Goal: Task Accomplishment & Management: Use online tool/utility

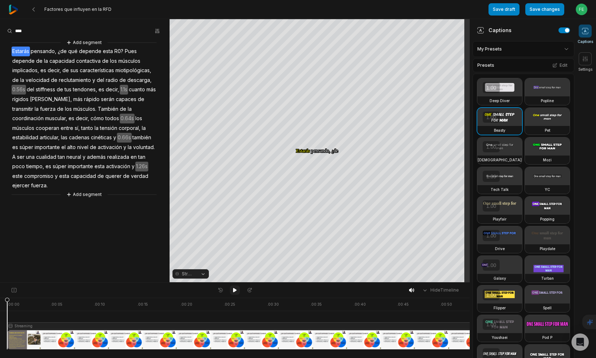
click at [236, 293] on icon at bounding box center [235, 290] width 6 height 6
click at [121, 51] on span "R0?" at bounding box center [119, 52] width 10 height 10
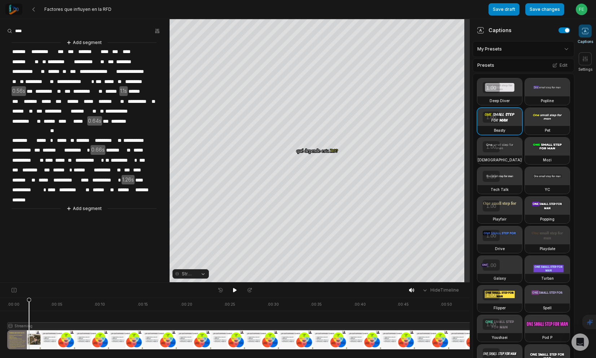
click at [120, 51] on span "***" at bounding box center [116, 52] width 10 height 10
click at [98, 63] on span "**********" at bounding box center [86, 62] width 26 height 10
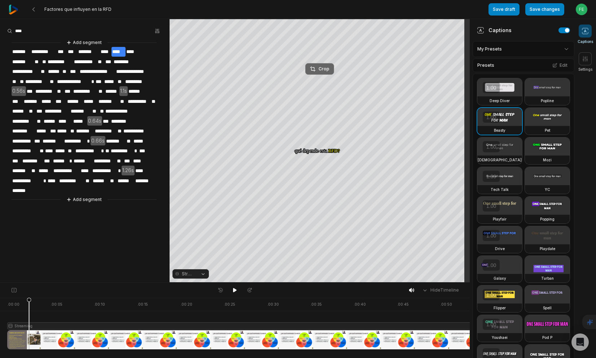
click at [321, 67] on div "Crop" at bounding box center [319, 69] width 19 height 6
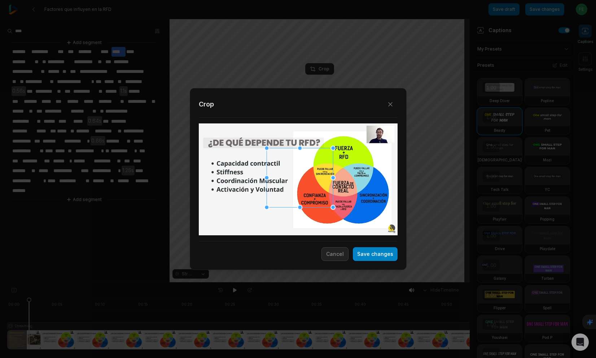
drag, startPoint x: 330, startPoint y: 151, endPoint x: 381, endPoint y: 132, distance: 54.4
click at [381, 283] on div "Close Crop Save changes Cancel" at bounding box center [298, 283] width 596 height 0
drag, startPoint x: 332, startPoint y: 146, endPoint x: 409, endPoint y: 126, distance: 79.5
click at [409, 283] on div "Close Crop Save changes Cancel" at bounding box center [298, 283] width 596 height 0
drag, startPoint x: 299, startPoint y: 171, endPoint x: 394, endPoint y: 150, distance: 96.7
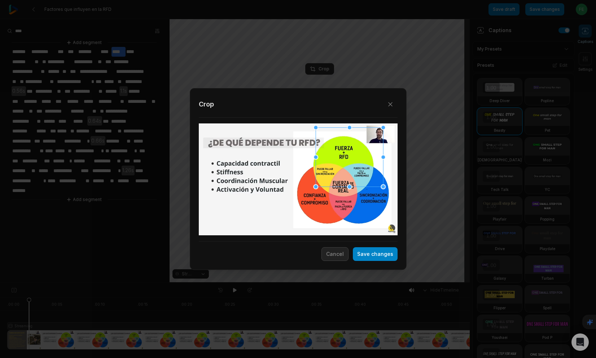
click at [394, 150] on div at bounding box center [298, 179] width 199 height 112
drag, startPoint x: 315, startPoint y: 188, endPoint x: 245, endPoint y: 313, distance: 143.4
click at [245, 283] on div "Close Crop Save changes Cancel" at bounding box center [298, 283] width 596 height 0
drag, startPoint x: 362, startPoint y: 219, endPoint x: 368, endPoint y: 218, distance: 6.1
click at [368, 218] on div at bounding box center [345, 179] width 88 height 104
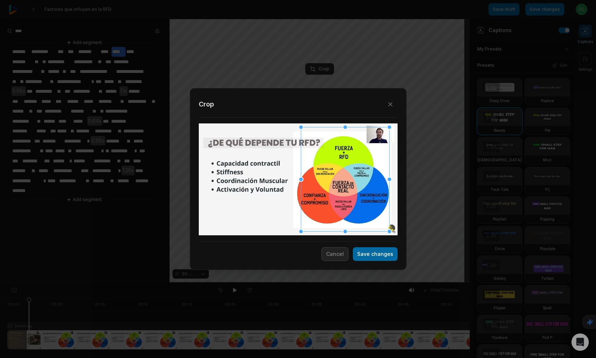
click at [372, 251] on button "Save changes" at bounding box center [375, 254] width 45 height 14
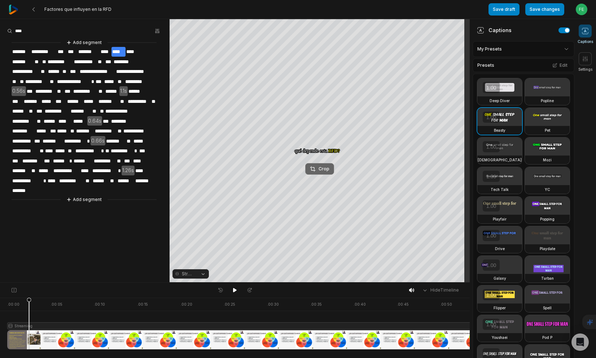
click at [325, 171] on div "Crop" at bounding box center [319, 169] width 19 height 6
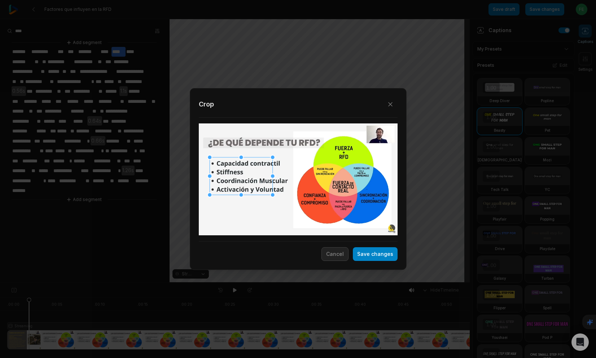
drag, startPoint x: 276, startPoint y: 168, endPoint x: 219, endPoint y: 165, distance: 57.1
click at [219, 165] on div at bounding box center [241, 176] width 63 height 38
drag, startPoint x: 272, startPoint y: 176, endPoint x: 290, endPoint y: 176, distance: 18.0
click at [290, 176] on div at bounding box center [290, 176] width 5 height 5
click at [392, 256] on button "Save changes" at bounding box center [375, 254] width 45 height 14
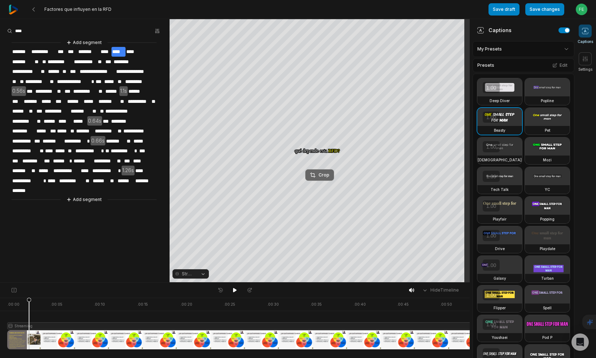
click at [317, 178] on div "Crop" at bounding box center [319, 175] width 19 height 6
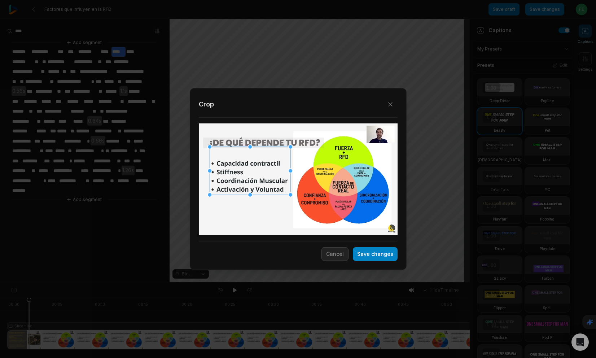
drag, startPoint x: 250, startPoint y: 156, endPoint x: 249, endPoint y: 128, distance: 28.2
click at [249, 283] on div "Close Crop Save changes Cancel" at bounding box center [298, 283] width 596 height 0
drag, startPoint x: 250, startPoint y: 146, endPoint x: 250, endPoint y: 154, distance: 8.3
click at [250, 154] on div at bounding box center [250, 155] width 5 height 5
click at [372, 258] on button "Save changes" at bounding box center [375, 254] width 45 height 14
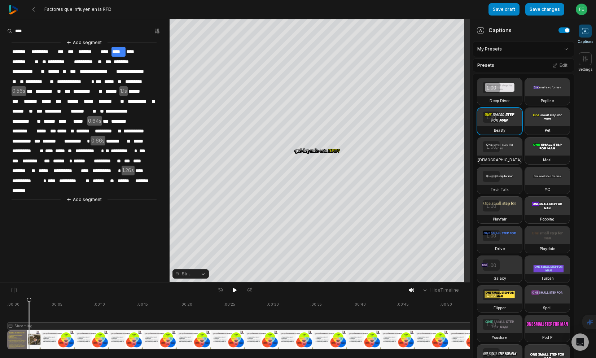
click at [398, 302] on div at bounding box center [289, 324] width 564 height 52
click at [538, 12] on button "Save changes" at bounding box center [544, 9] width 39 height 12
